Goal: Task Accomplishment & Management: Use online tool/utility

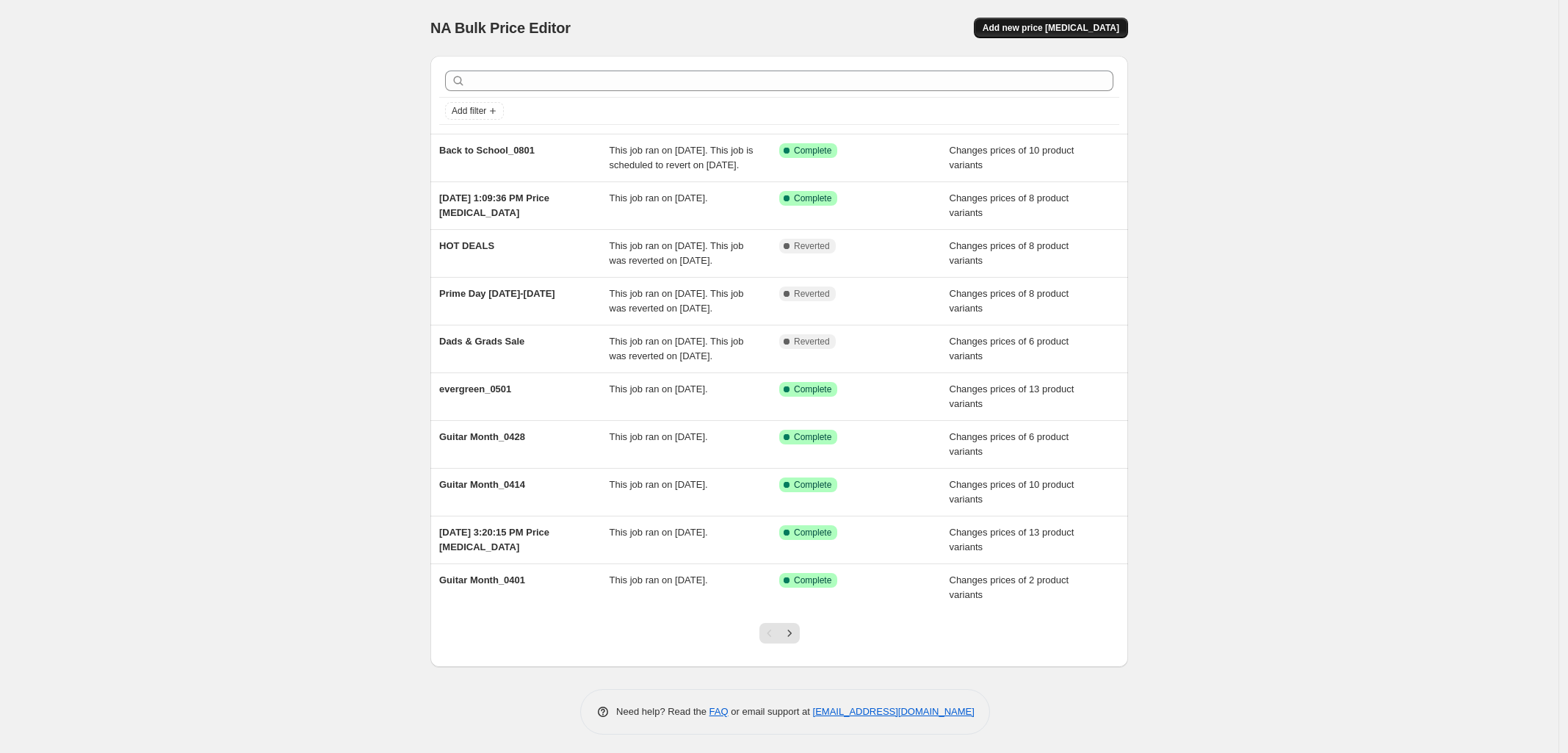
click at [1106, 30] on span "Add new price [MEDICAL_DATA]" at bounding box center [1050, 28] width 137 height 12
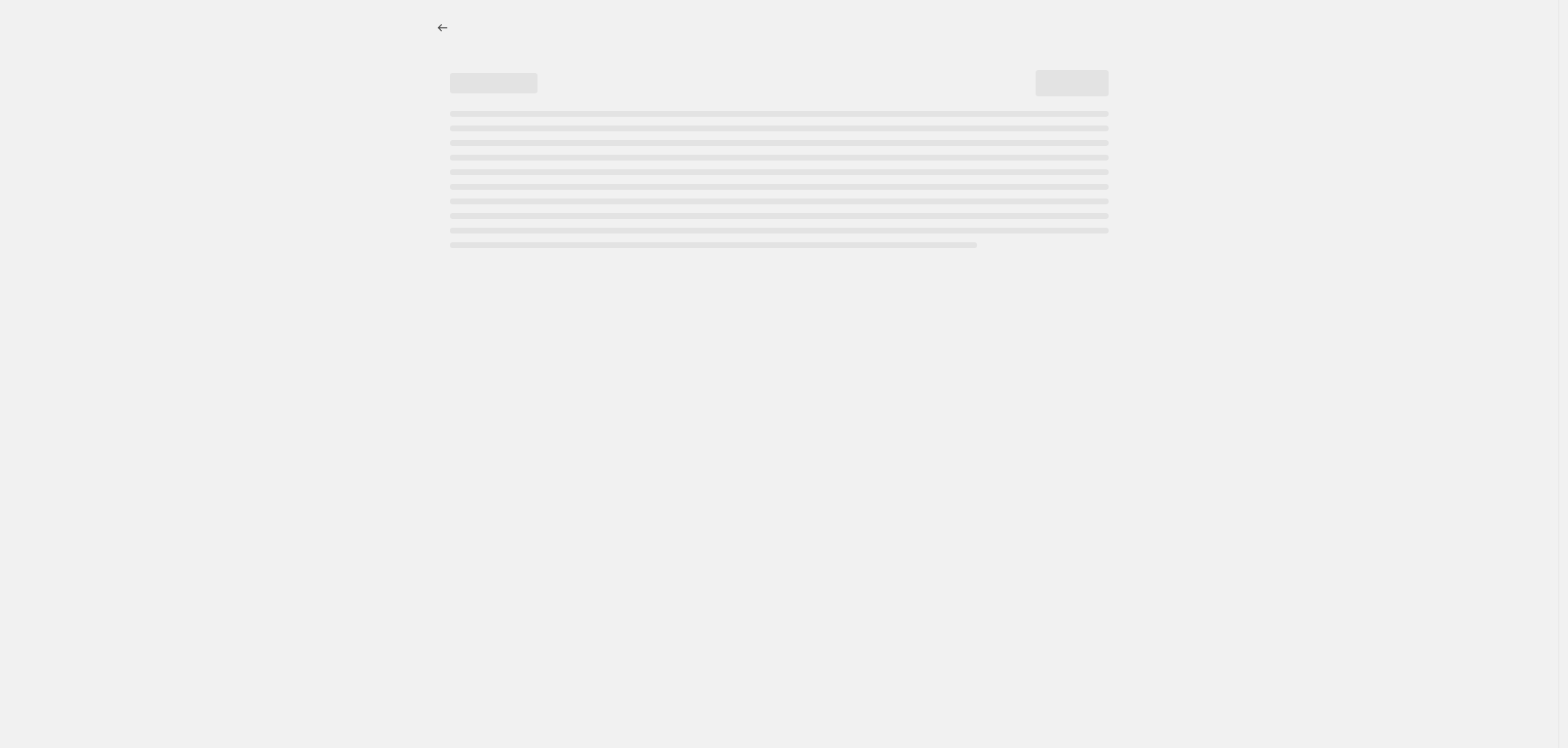
select select "percentage"
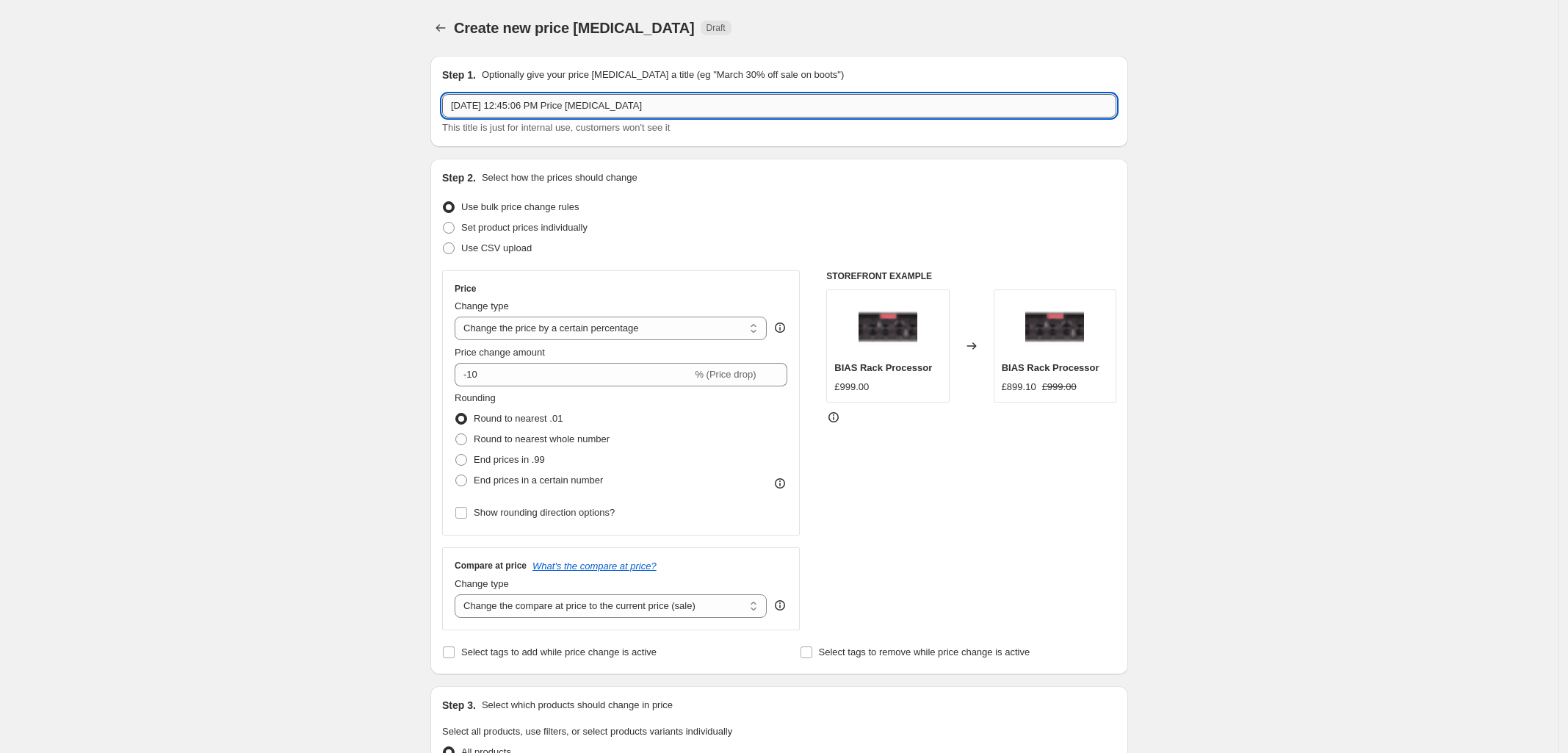
click at [746, 104] on input "[DATE] 12:45:06 PM Price [MEDICAL_DATA]" at bounding box center [779, 105] width 674 height 23
paste input "[DATE] - Pumpkin Spice is Back"
type input "[DATE] - Pumpkin Spice is Back"
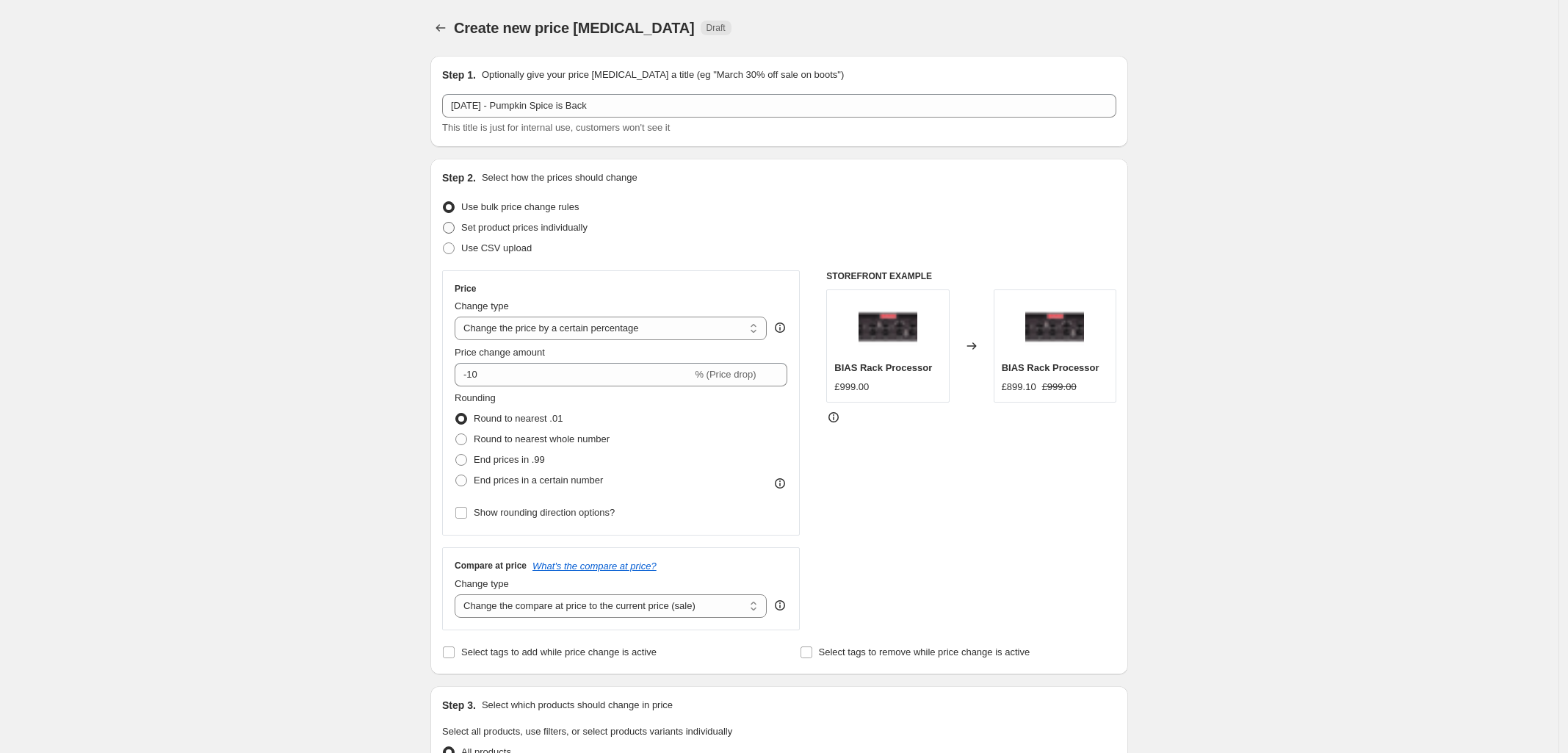
click at [453, 227] on span at bounding box center [448, 227] width 12 height 12
click at [444, 222] on input "Set product prices individually" at bounding box center [443, 222] width 1 height 1
radio input "true"
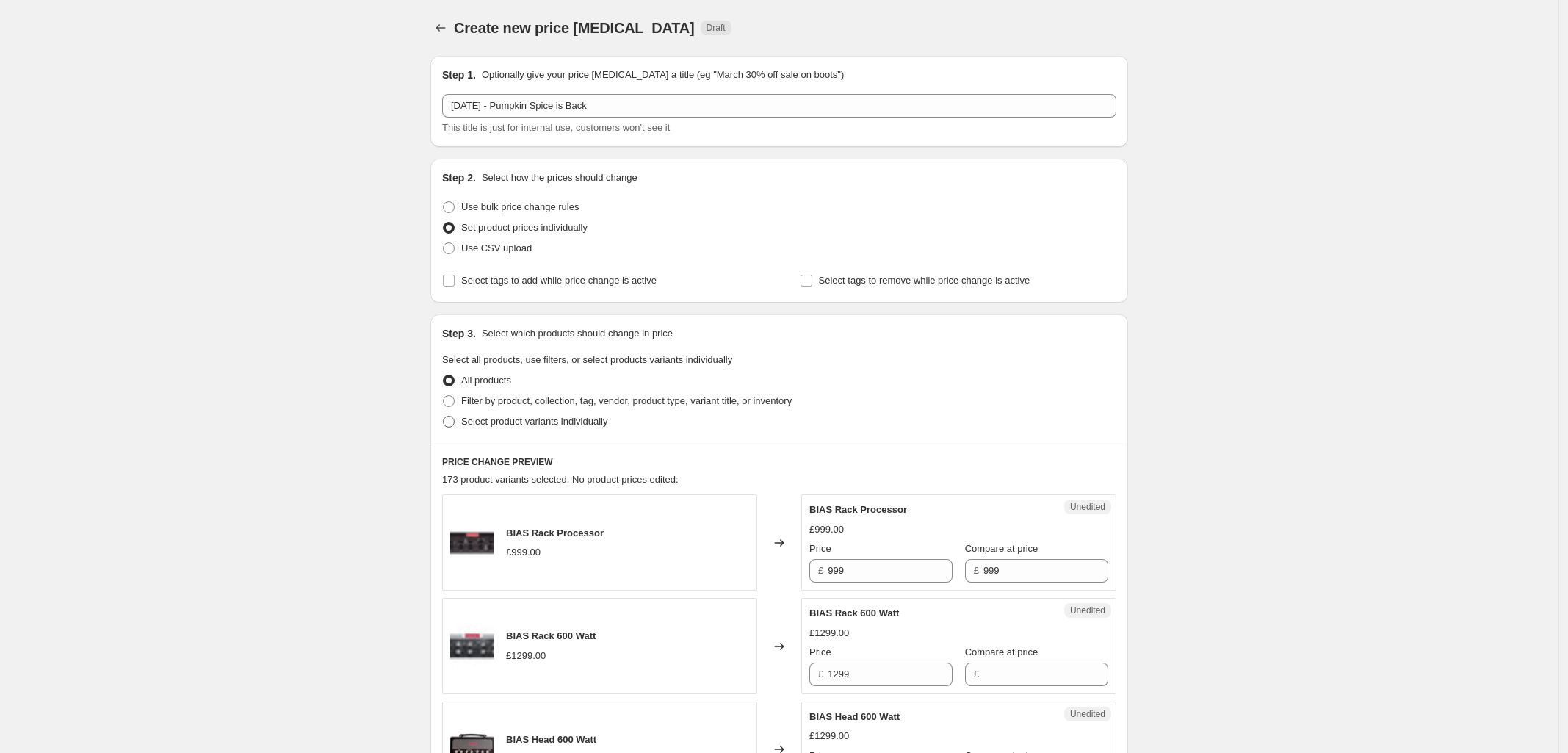
click at [452, 424] on span at bounding box center [448, 422] width 12 height 12
click at [444, 416] on input "Select product variants individually" at bounding box center [443, 416] width 1 height 1
radio input "true"
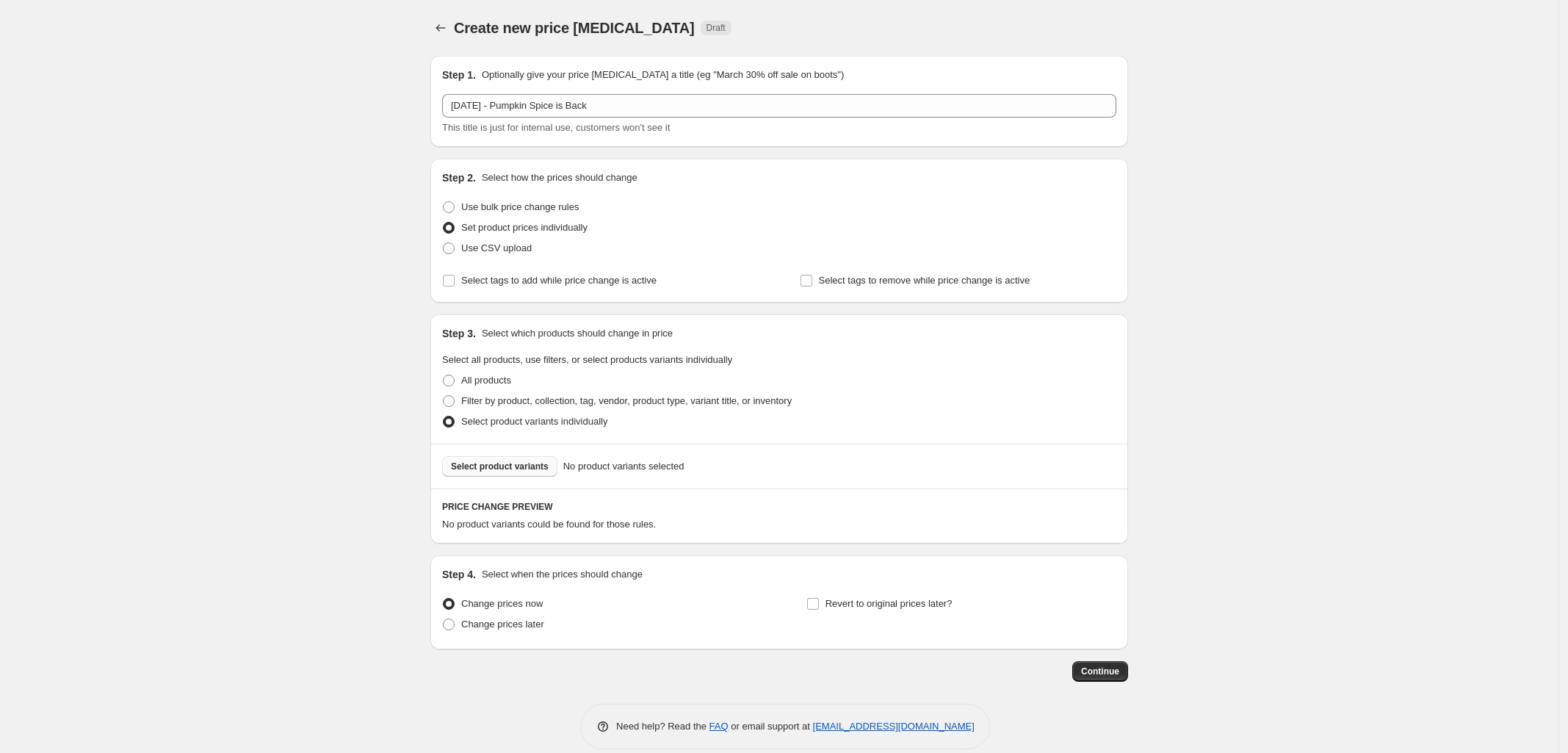
click at [515, 465] on span "Select product variants" at bounding box center [499, 466] width 97 height 12
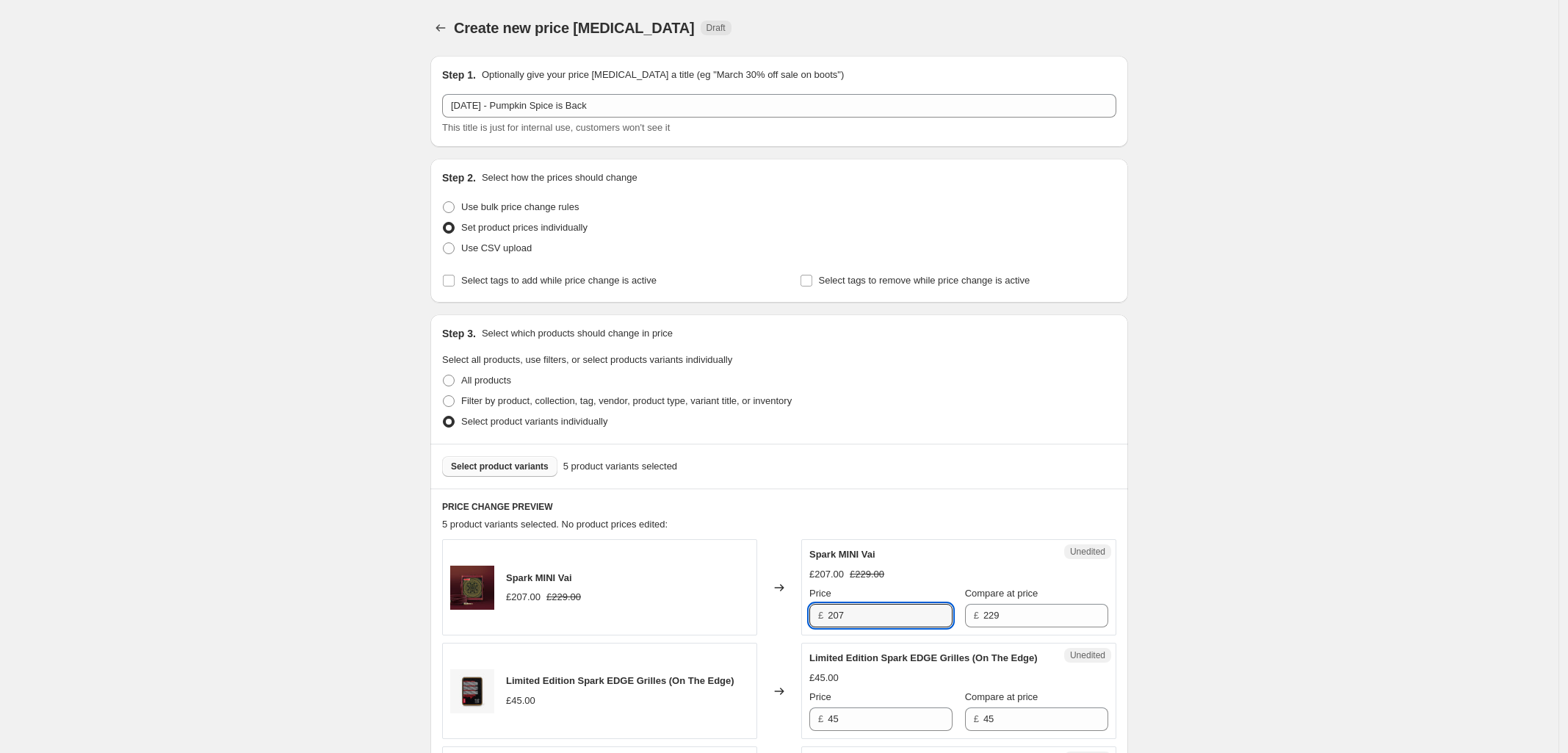
drag, startPoint x: 880, startPoint y: 618, endPoint x: 680, endPoint y: 608, distance: 200.2
click at [692, 610] on div "Spark MINI Vai £207.00 £229.00 Changed to Unedited Spark MINI Vai £207.00 £229.…" at bounding box center [779, 588] width 674 height 96
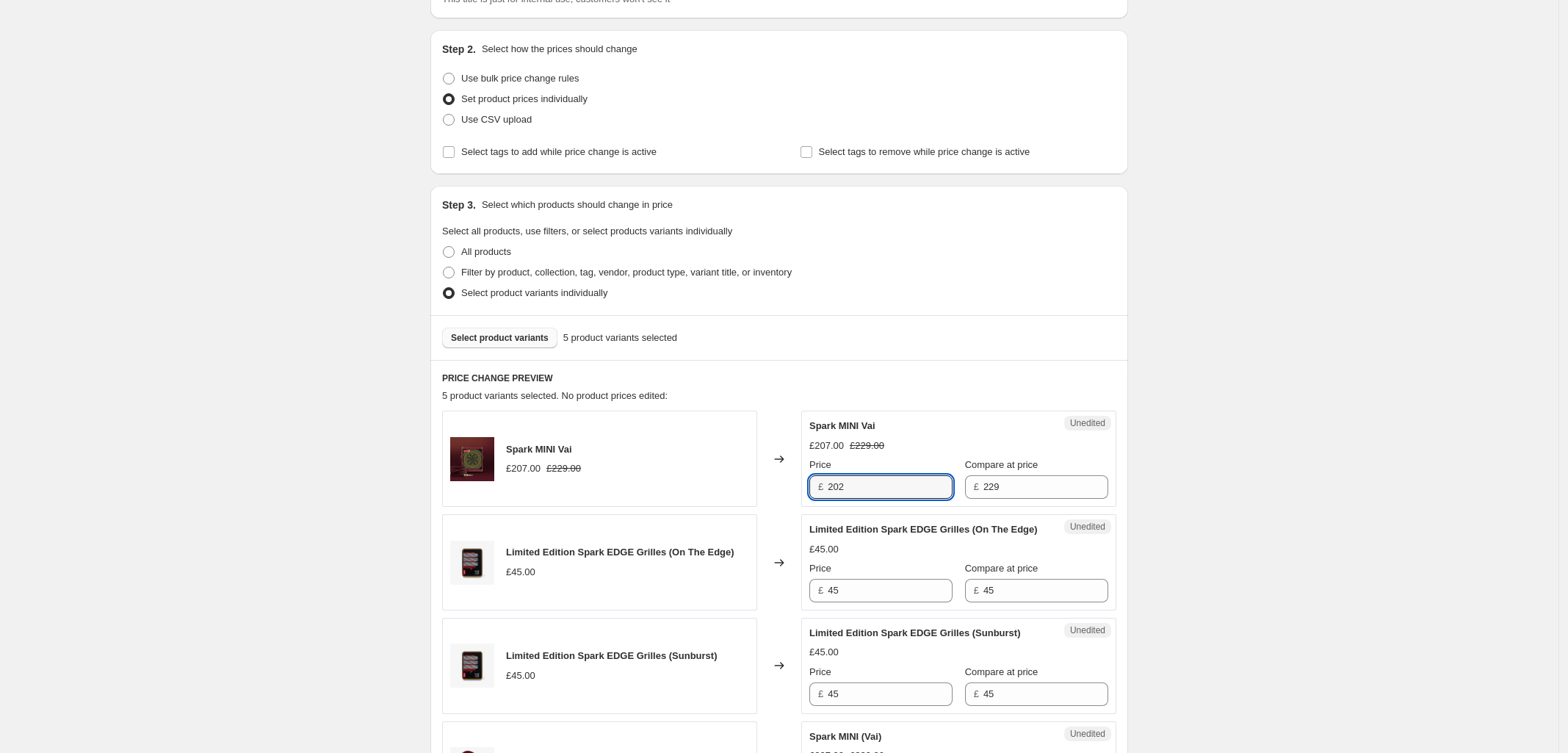
scroll to position [275, 0]
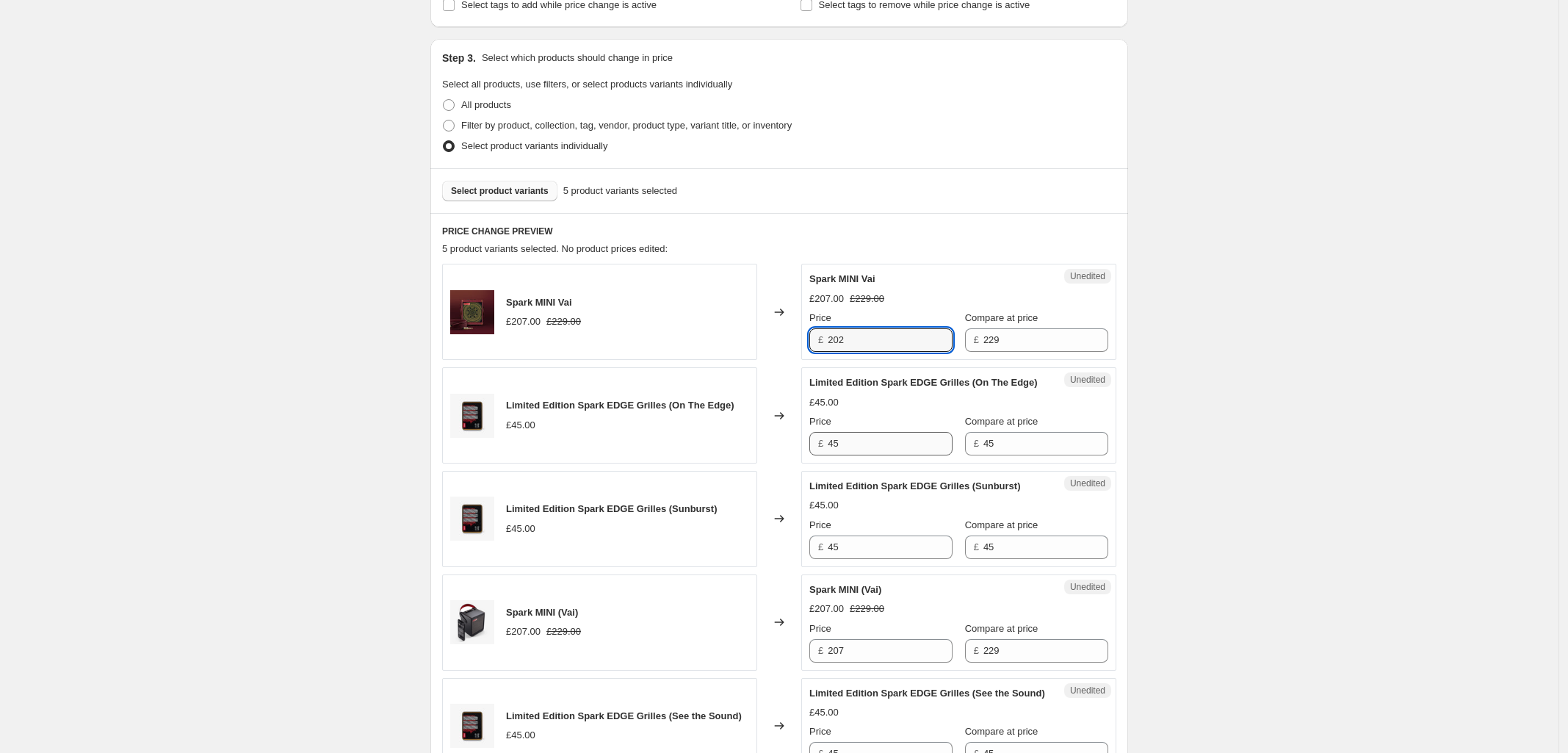
type input "202"
drag, startPoint x: 843, startPoint y: 456, endPoint x: 699, endPoint y: 441, distance: 144.8
click at [724, 445] on div "Limited Edition Spark EDGE Grilles (On The Edge) £45.00 Changed to Unedited Lim…" at bounding box center [779, 415] width 674 height 96
type input "40"
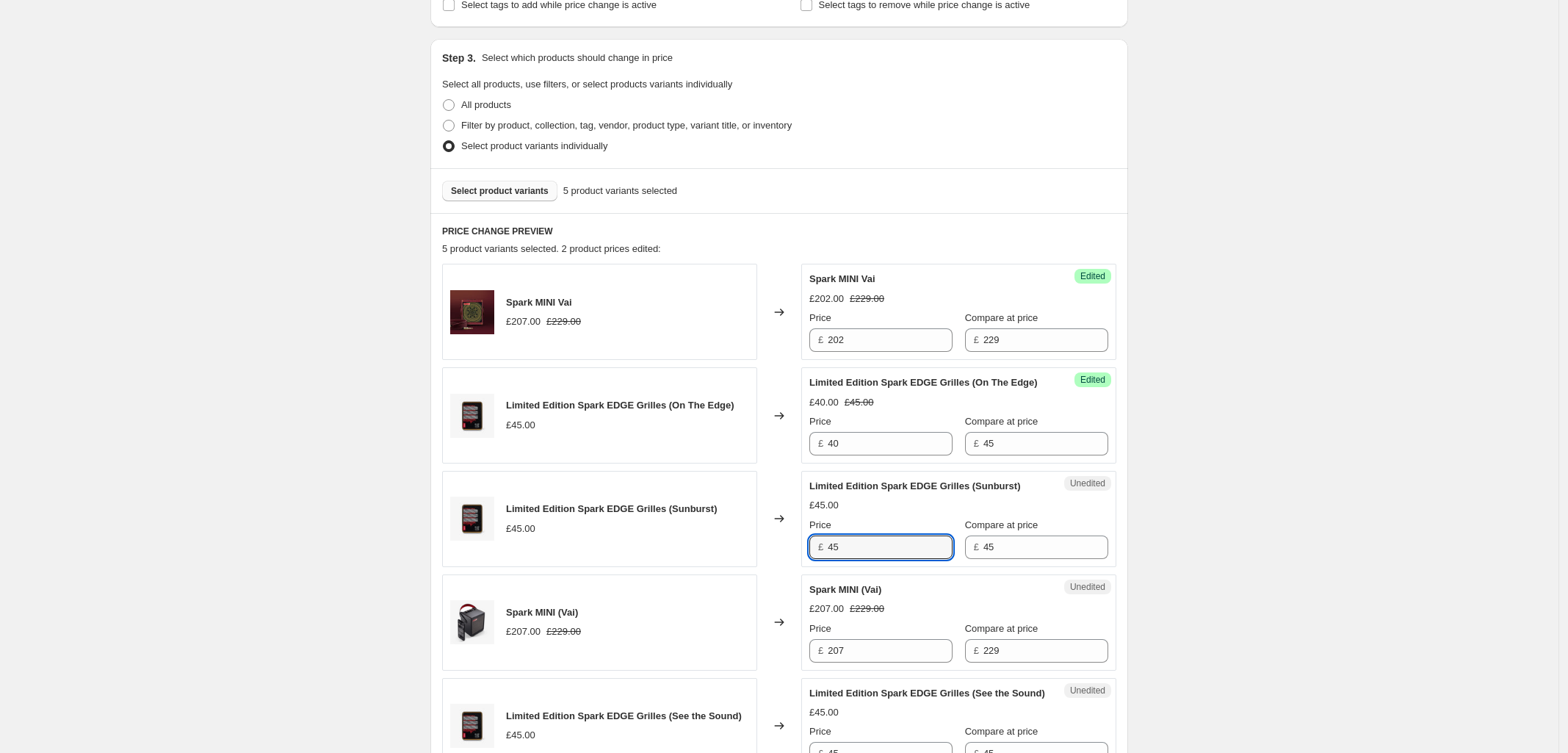
drag, startPoint x: 874, startPoint y: 565, endPoint x: 598, endPoint y: 546, distance: 276.7
click at [599, 545] on div "Limited Edition Spark EDGE Grilles (Sunburst) £45.00 Changed to Unedited Limite…" at bounding box center [779, 519] width 674 height 96
type input "40"
drag, startPoint x: 863, startPoint y: 669, endPoint x: 645, endPoint y: 634, distance: 220.8
click at [655, 643] on div "Spark MINI (Vai) £207.00 £229.00 Changed to Unedited Spark MINI (Vai) £207.00 £…" at bounding box center [779, 623] width 674 height 96
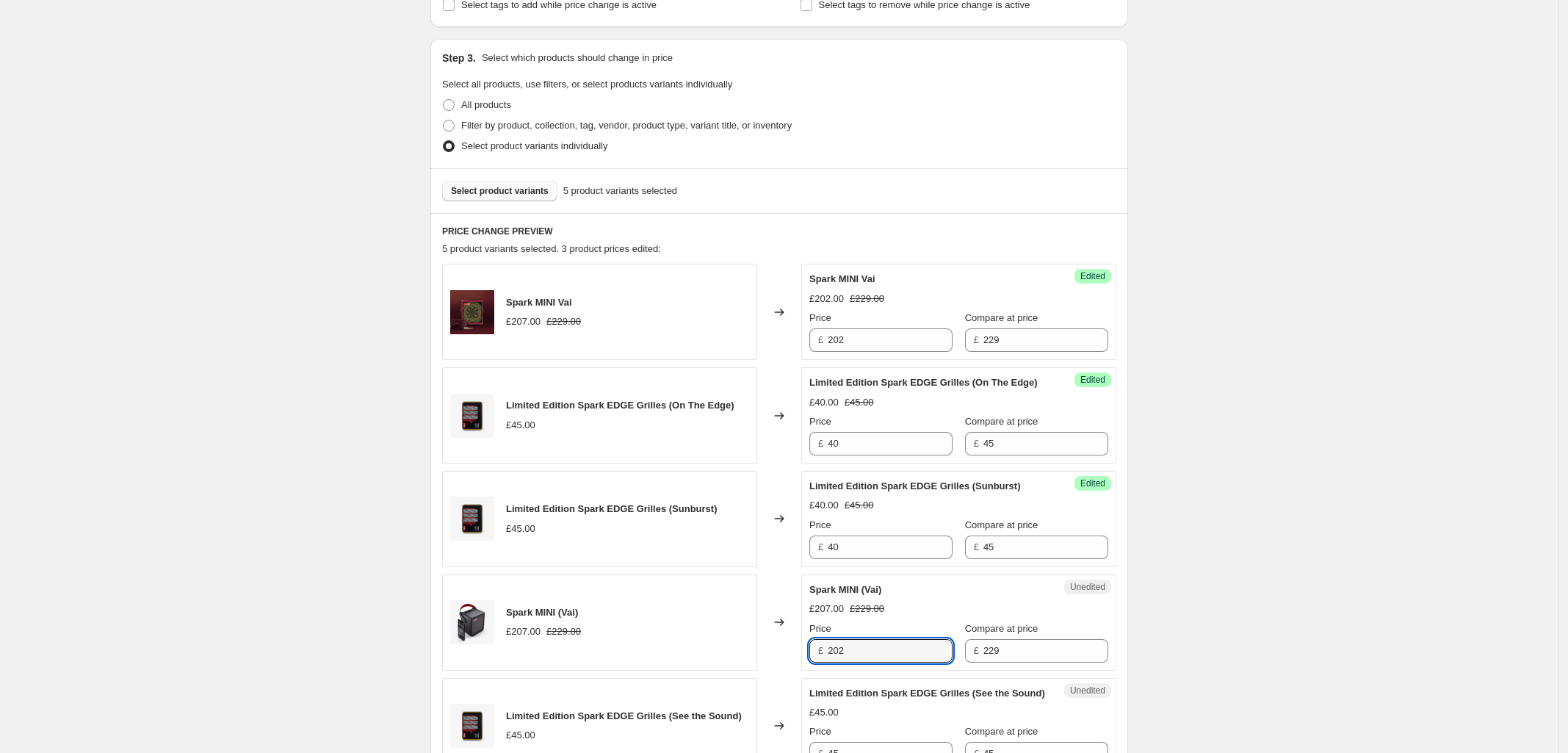
type input "202"
click at [1309, 549] on div "Create new price [MEDICAL_DATA]. This page is ready Create new price [MEDICAL_D…" at bounding box center [779, 385] width 1558 height 1321
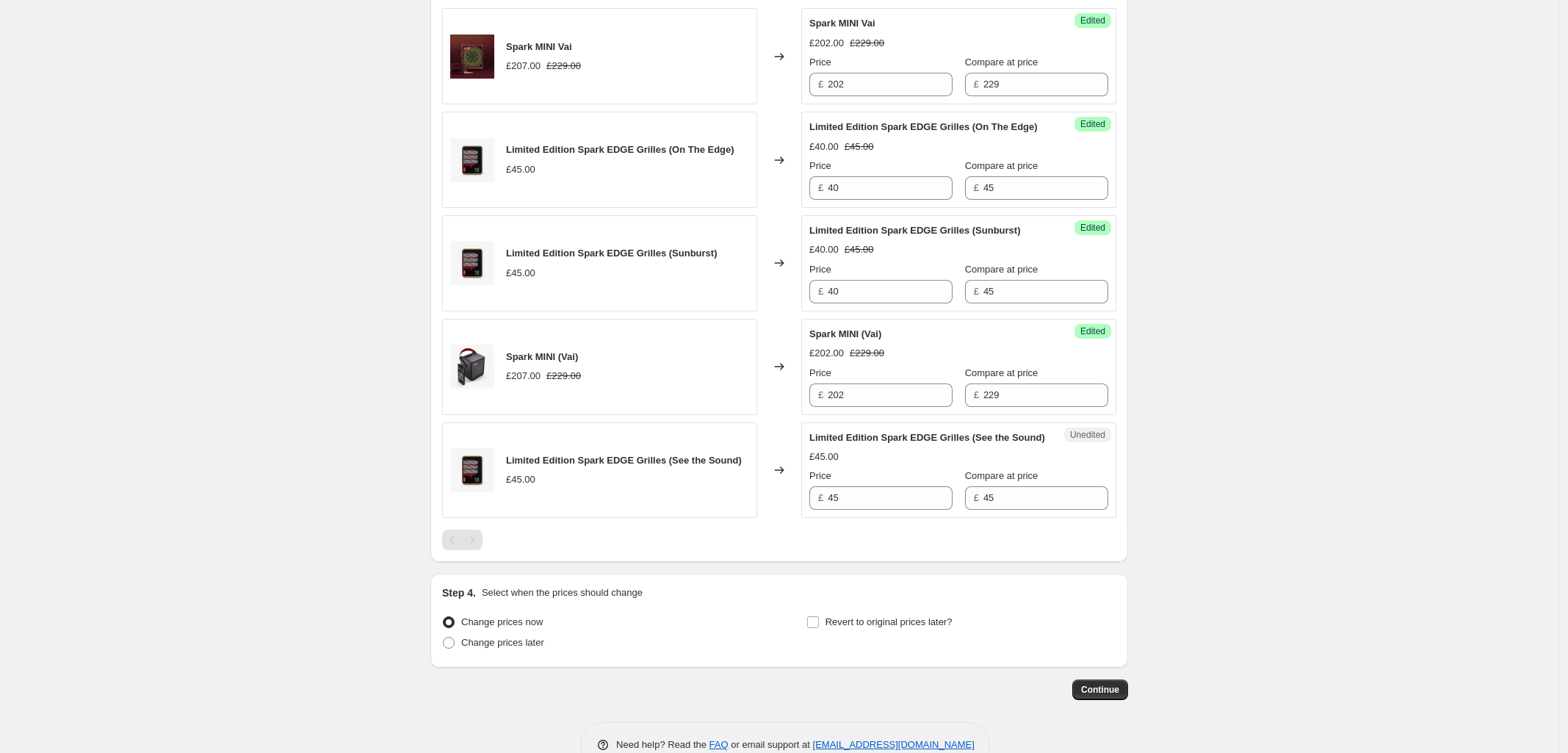
scroll to position [551, 0]
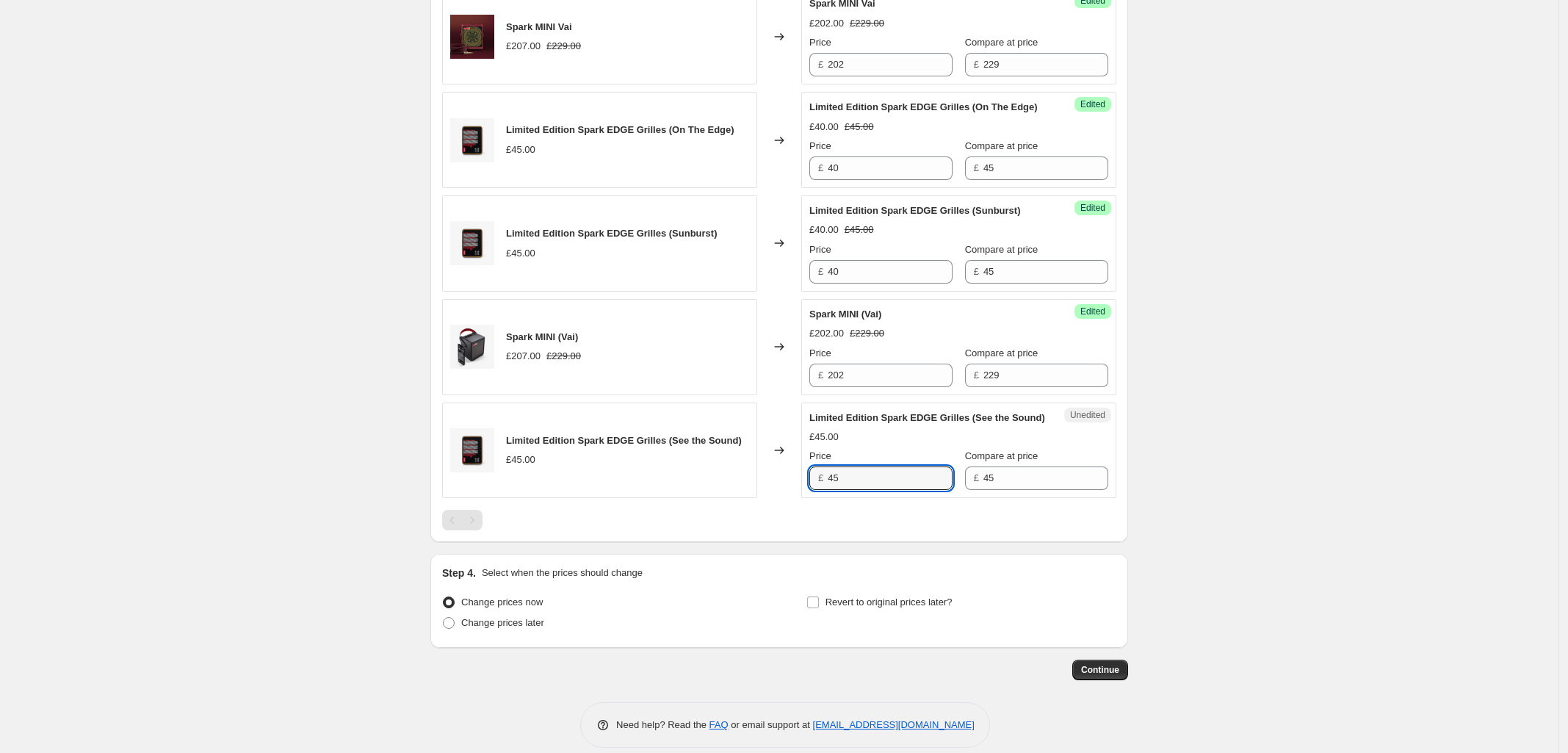
drag, startPoint x: 872, startPoint y: 506, endPoint x: 694, endPoint y: 513, distance: 178.1
click at [695, 498] on div "Limited Edition Spark EDGE Grilles (See the Sound) £45.00 Changed to Unedited L…" at bounding box center [779, 451] width 674 height 96
type input "40"
click at [1133, 486] on div "Create new price [MEDICAL_DATA]. This page is ready Create new price [MEDICAL_D…" at bounding box center [779, 109] width 733 height 1321
click at [455, 629] on span at bounding box center [448, 623] width 12 height 12
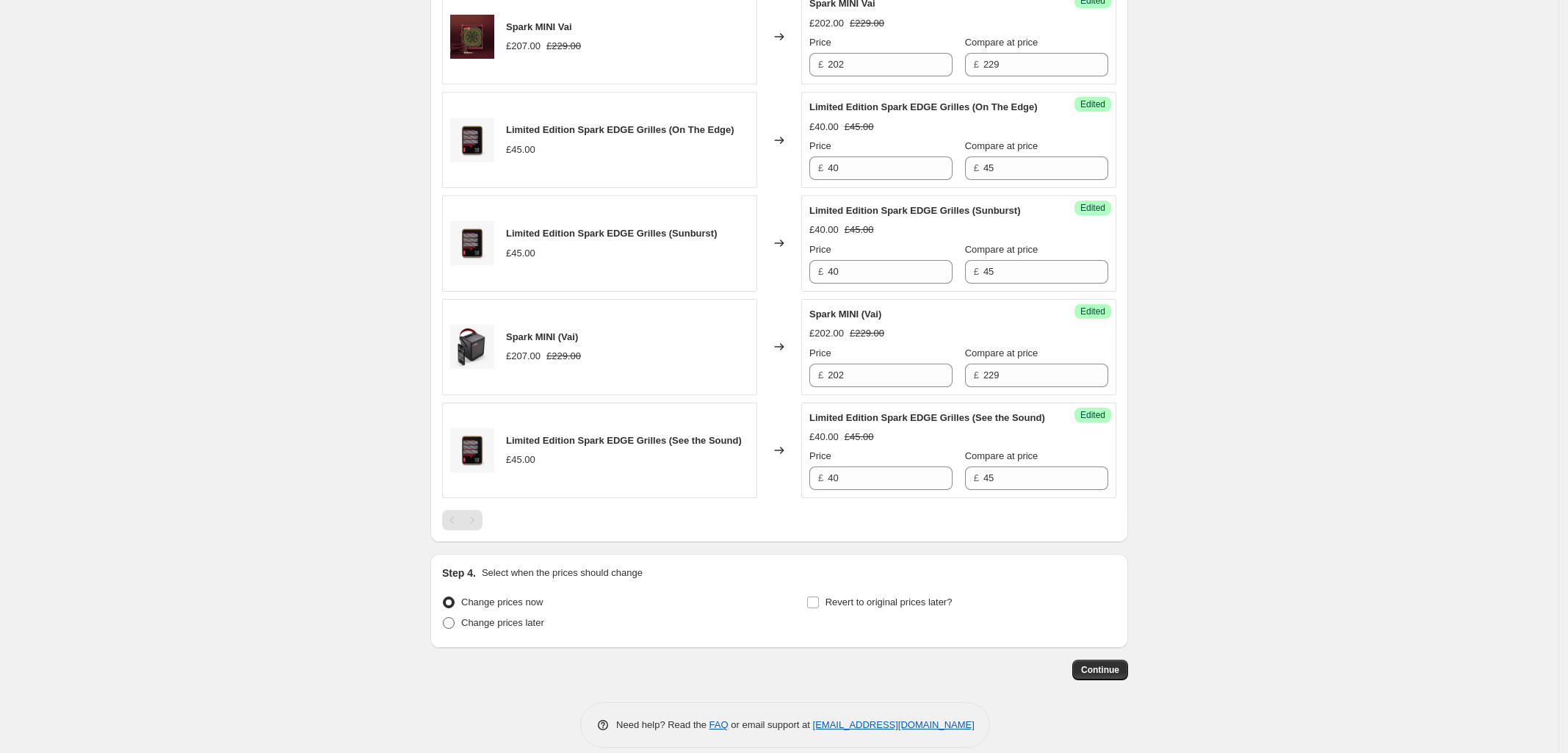
click at [444, 618] on input "Change prices later" at bounding box center [443, 617] width 1 height 1
radio input "true"
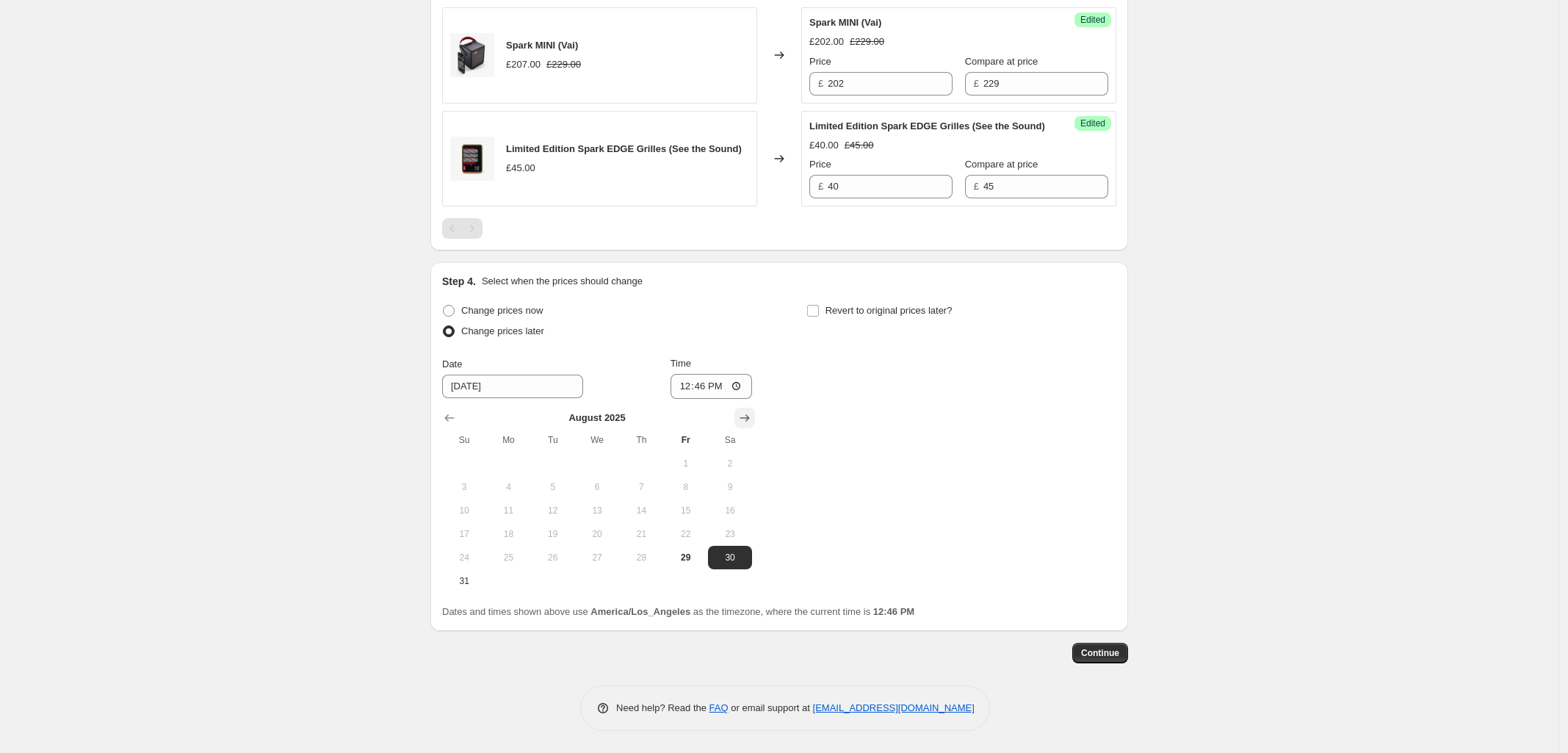
click at [752, 419] on icon "Show next month, September 2025" at bounding box center [745, 418] width 14 height 14
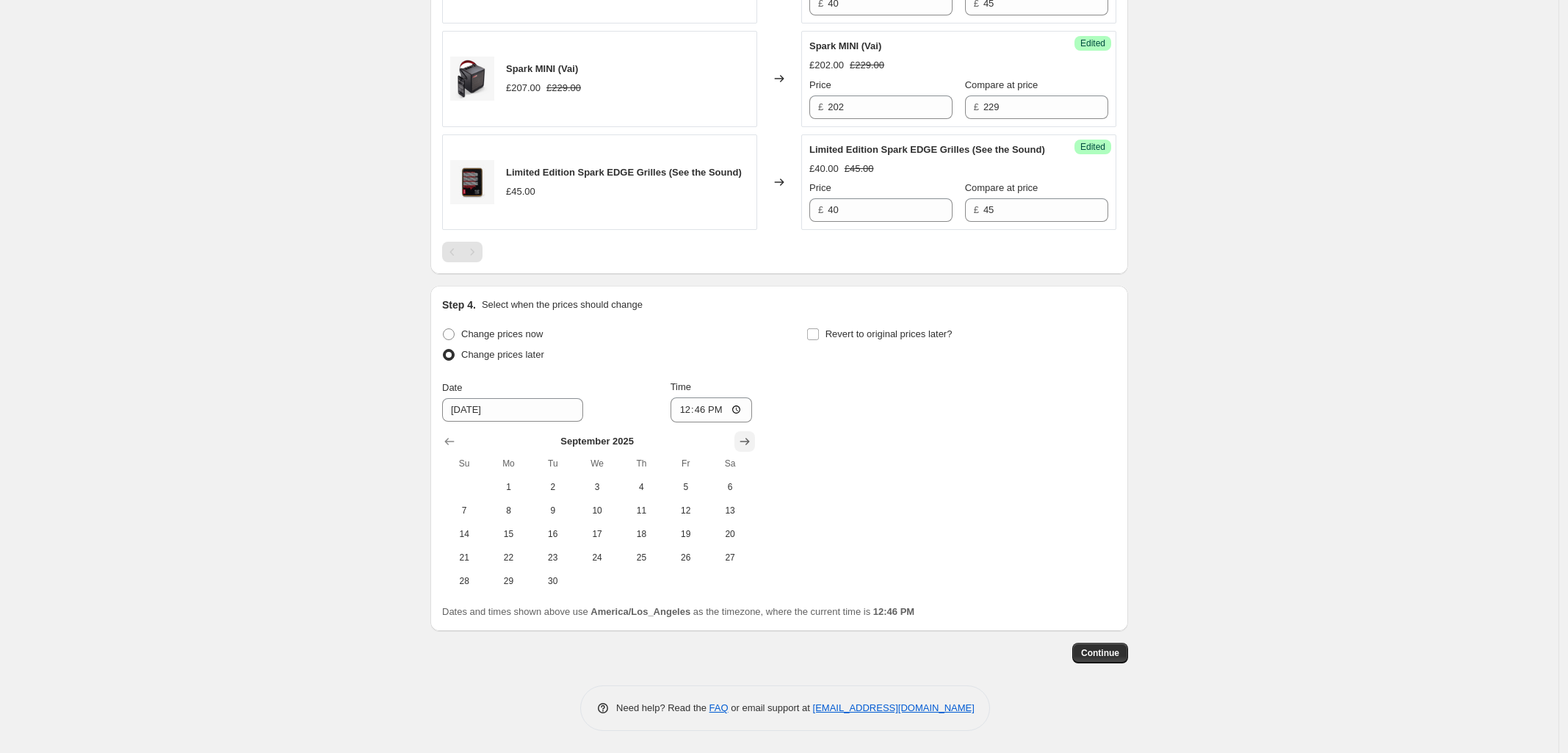
scroll to position [850, 0]
click at [515, 486] on span "1" at bounding box center [508, 487] width 32 height 12
type input "[DATE]"
click at [736, 408] on input "12:46" at bounding box center [712, 410] width 82 height 25
type input "00:00"
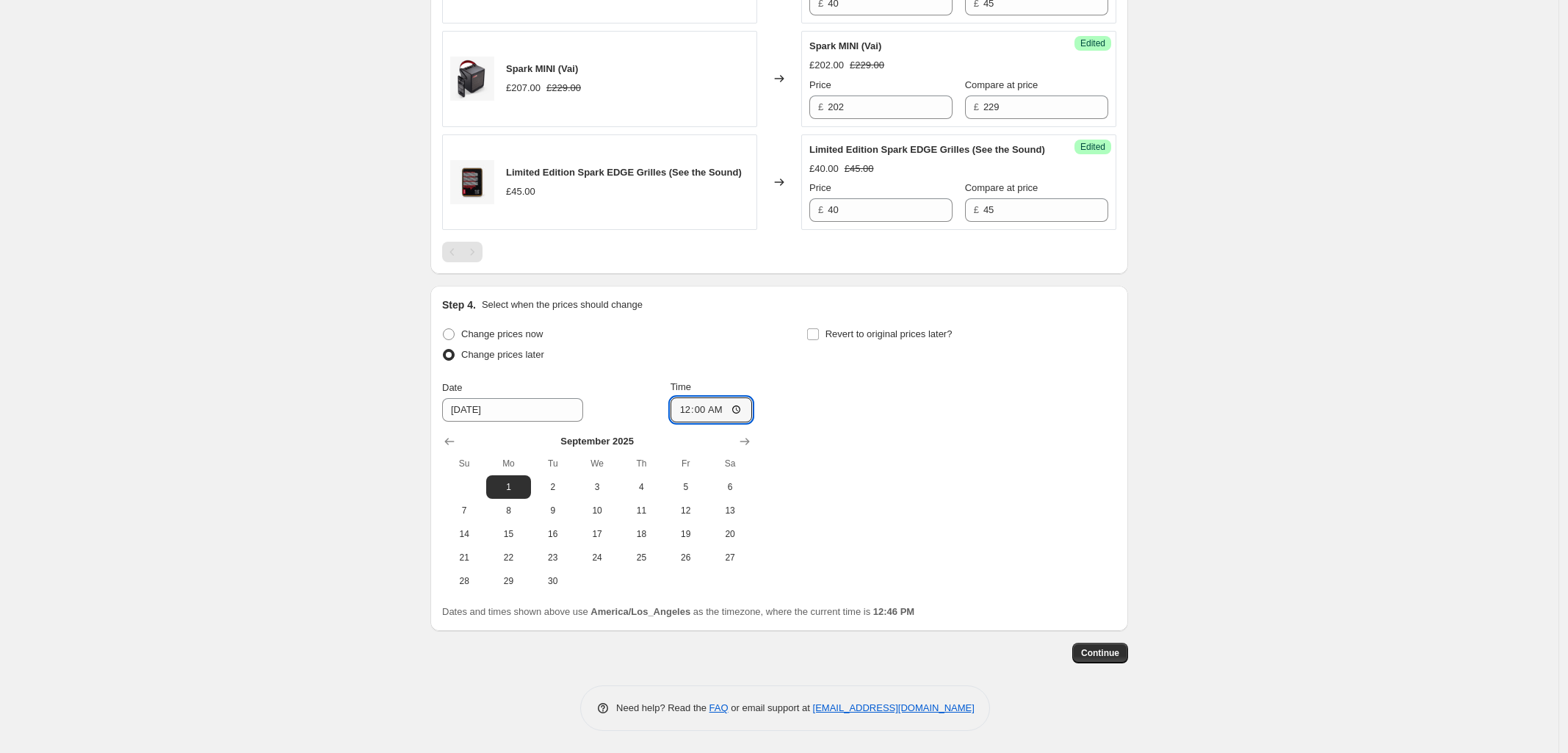
click at [994, 444] on div "Change prices now Change prices later Date [DATE] Time 00:00 [DATE] Su Mo Tu We…" at bounding box center [779, 458] width 674 height 269
click at [819, 333] on input "Revert to original prices later?" at bounding box center [813, 334] width 12 height 12
checkbox input "true"
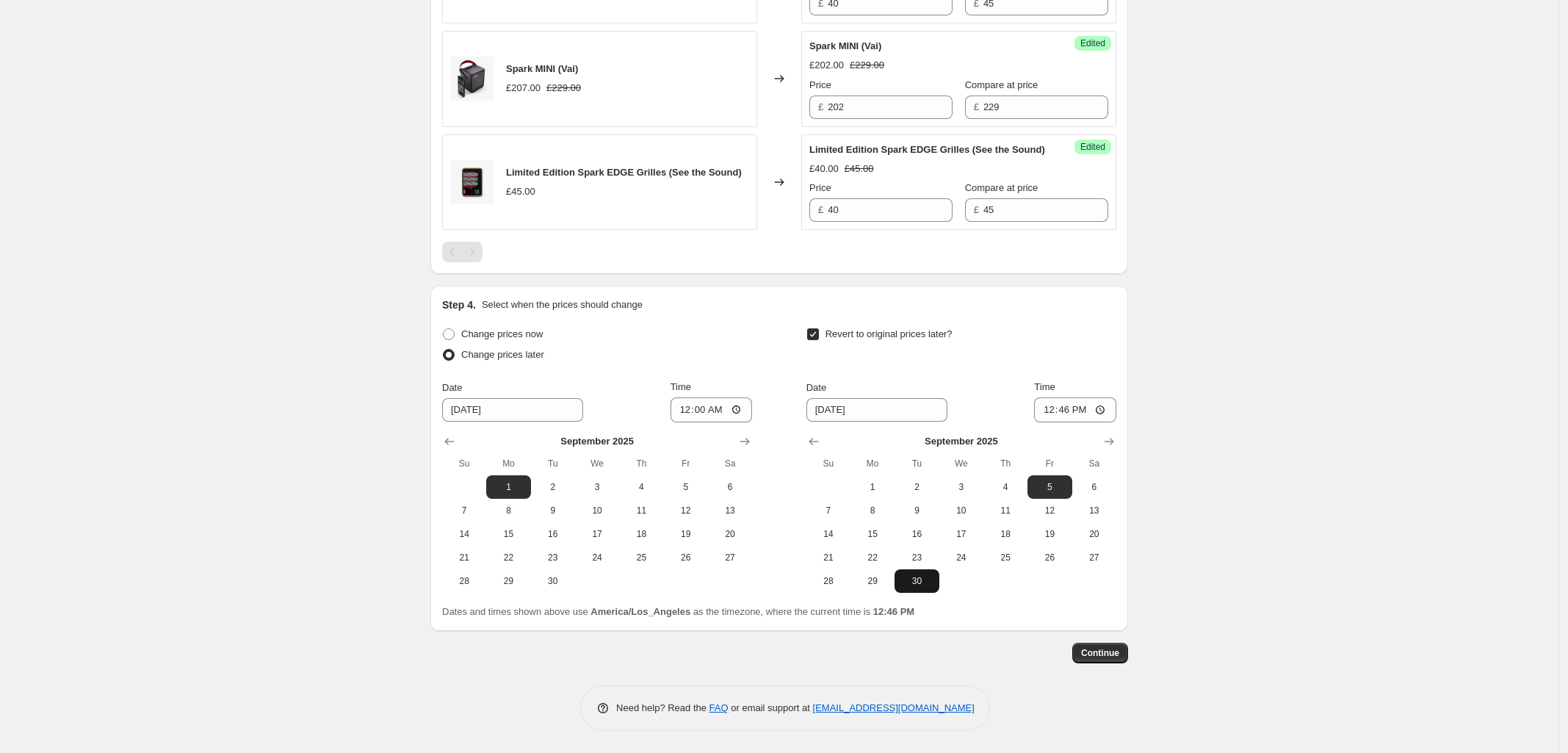
click at [924, 588] on button "30" at bounding box center [916, 581] width 44 height 23
type input "[DATE]"
click at [1105, 407] on input "12:46" at bounding box center [1075, 410] width 82 height 25
type input "23:59"
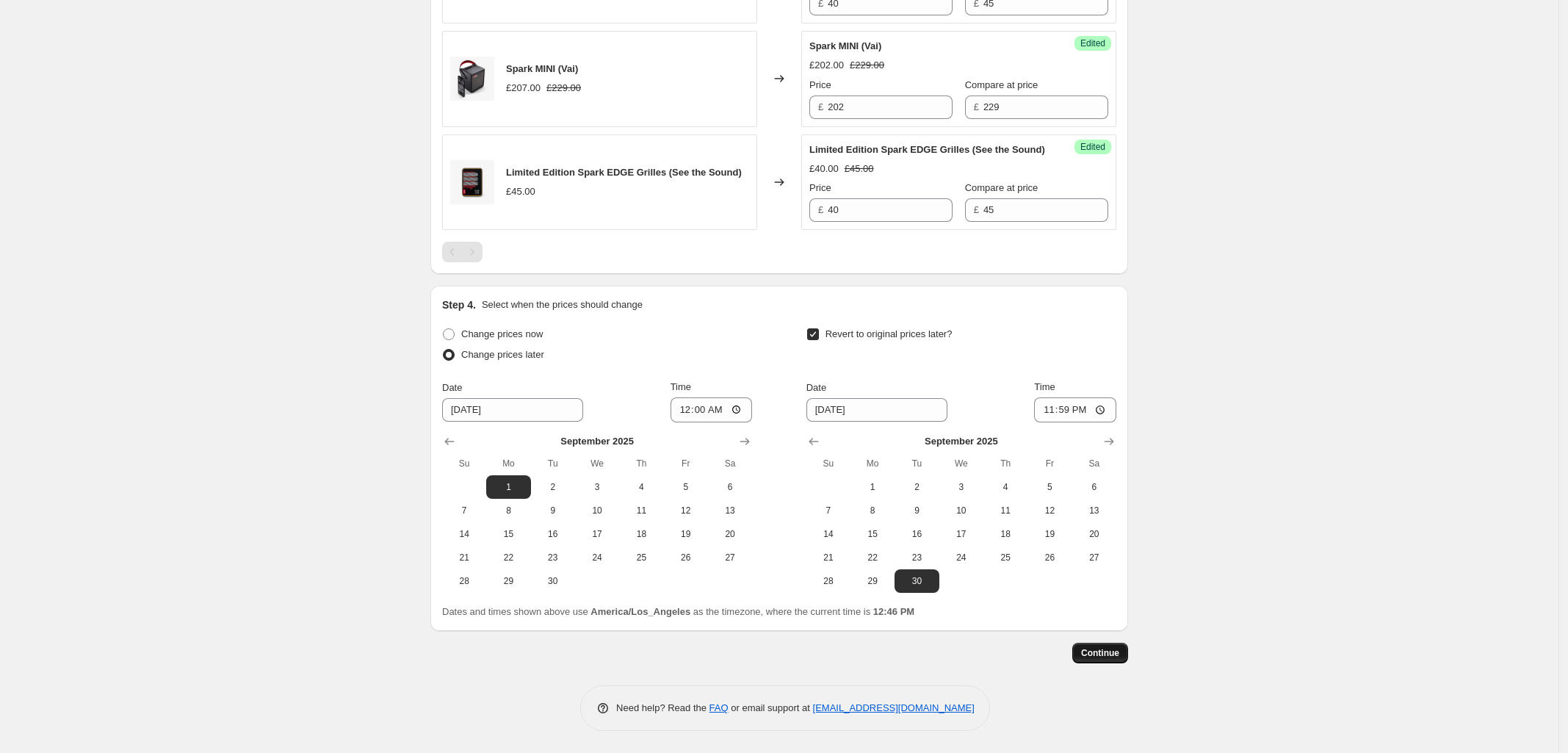
click at [1116, 657] on span "Continue" at bounding box center [1100, 653] width 38 height 12
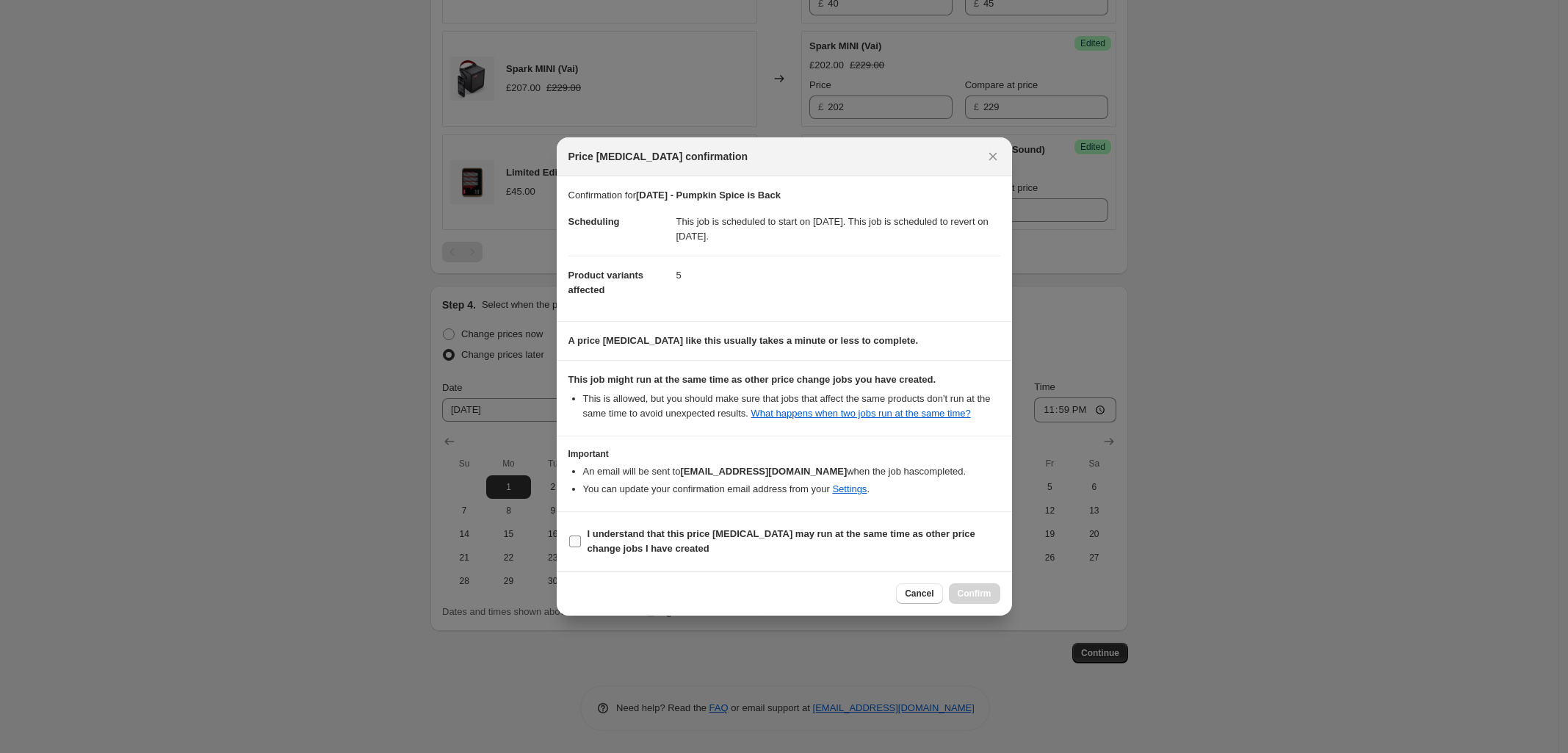
click at [577, 541] on input "I understand that this price [MEDICAL_DATA] may run at the same time as other p…" at bounding box center [574, 541] width 12 height 12
checkbox input "true"
click at [980, 590] on span "Confirm" at bounding box center [974, 593] width 34 height 12
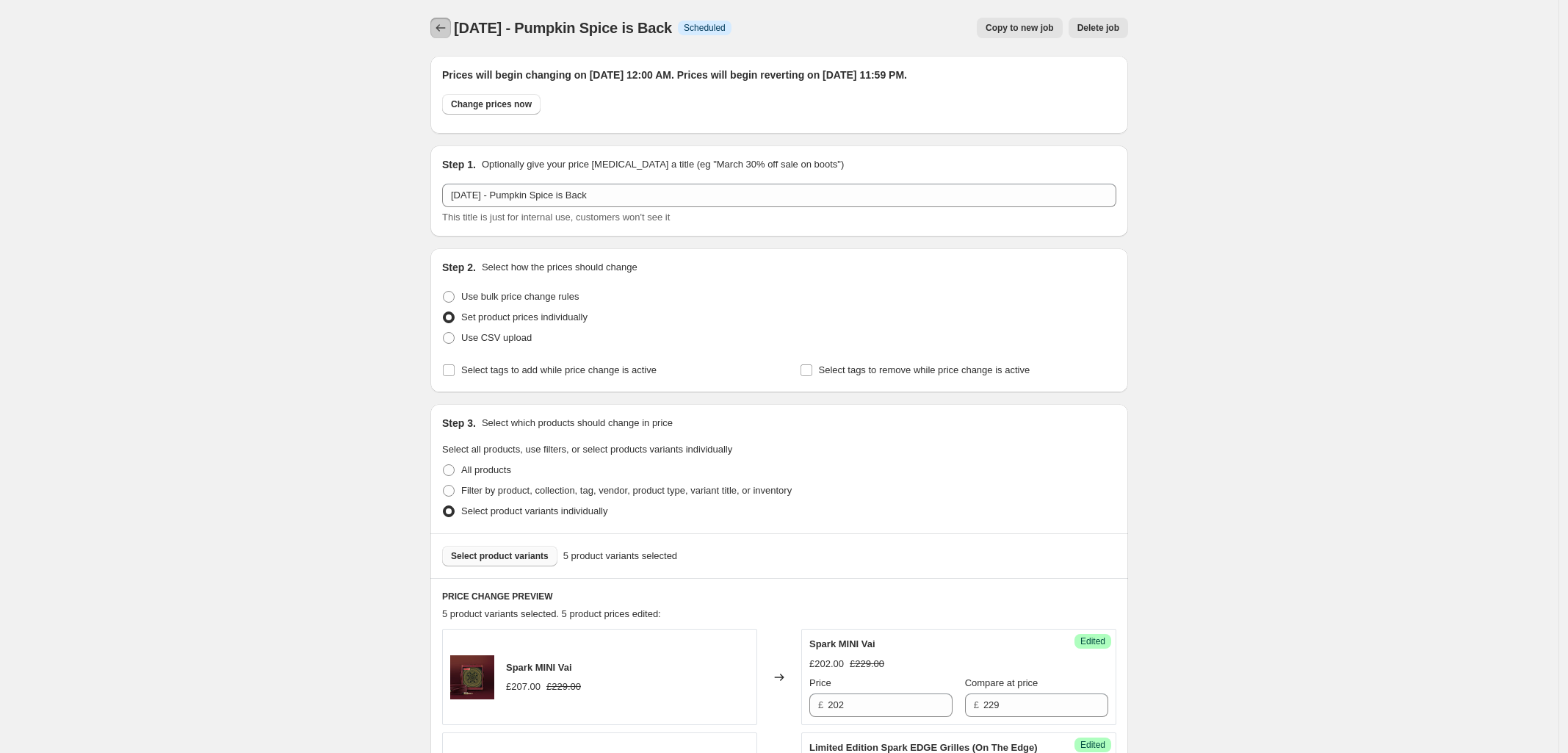
click at [445, 22] on icon "Price change jobs" at bounding box center [440, 28] width 14 height 14
